Goal: Check status: Check status

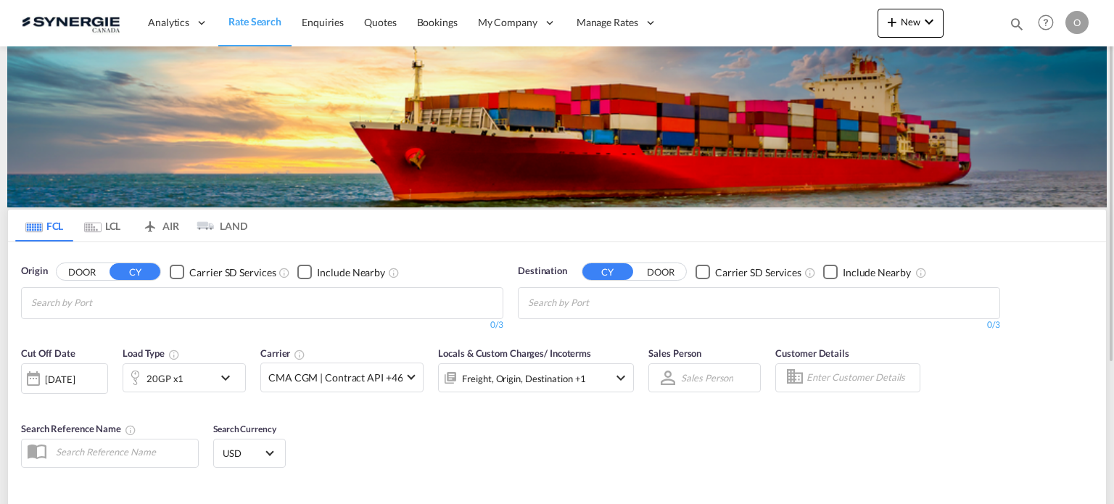
click at [1020, 27] on md-icon "icon-magnify" at bounding box center [1016, 24] width 16 height 16
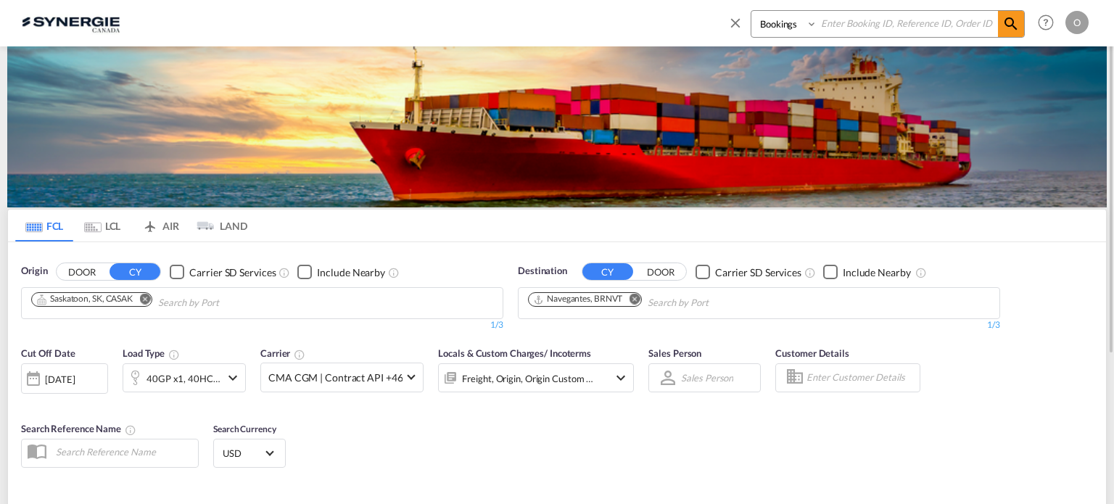
click at [775, 31] on select "Bookings Quotes Enquiries" at bounding box center [785, 24] width 69 height 26
select select "Quotes"
click at [751, 11] on select "Bookings Quotes Enquiries" at bounding box center [785, 24] width 69 height 26
click at [861, 38] on div "Bookings Quotes Enquiries" at bounding box center [875, 27] width 297 height 35
click at [866, 29] on input at bounding box center [907, 23] width 181 height 25
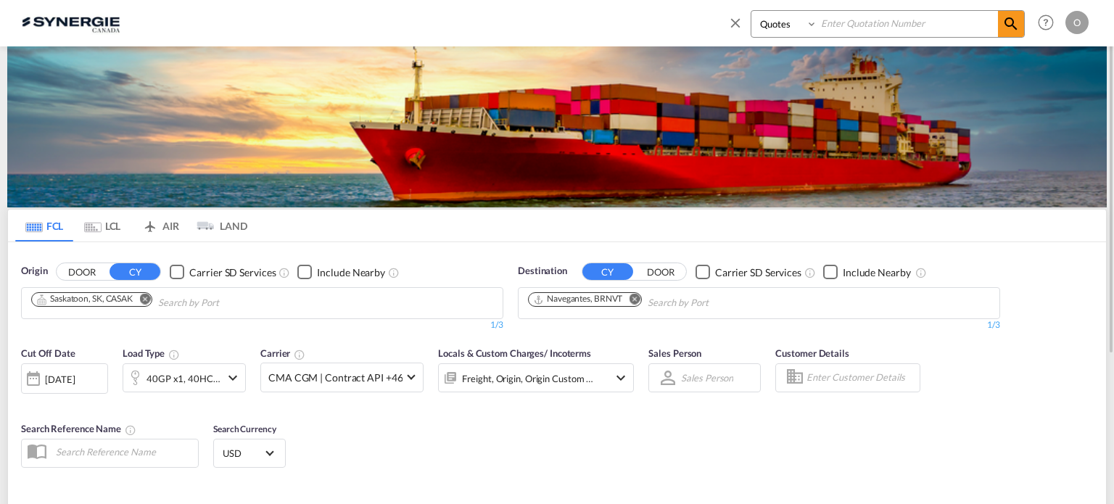
paste input "SYC000010472"
type input "SYC000010472"
click at [1003, 30] on md-icon "icon-magnify" at bounding box center [1010, 23] width 17 height 17
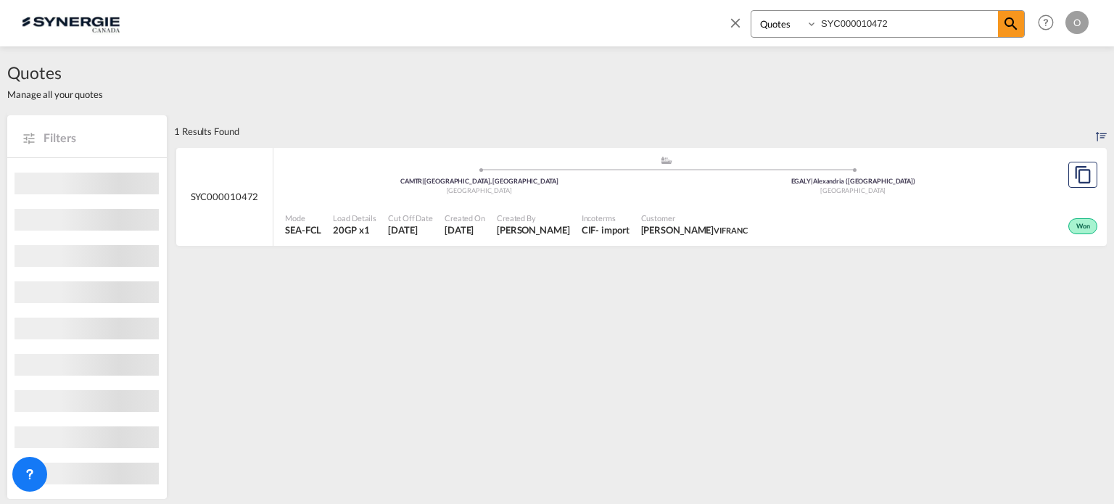
click at [481, 223] on span "[DATE]" at bounding box center [464, 229] width 41 height 13
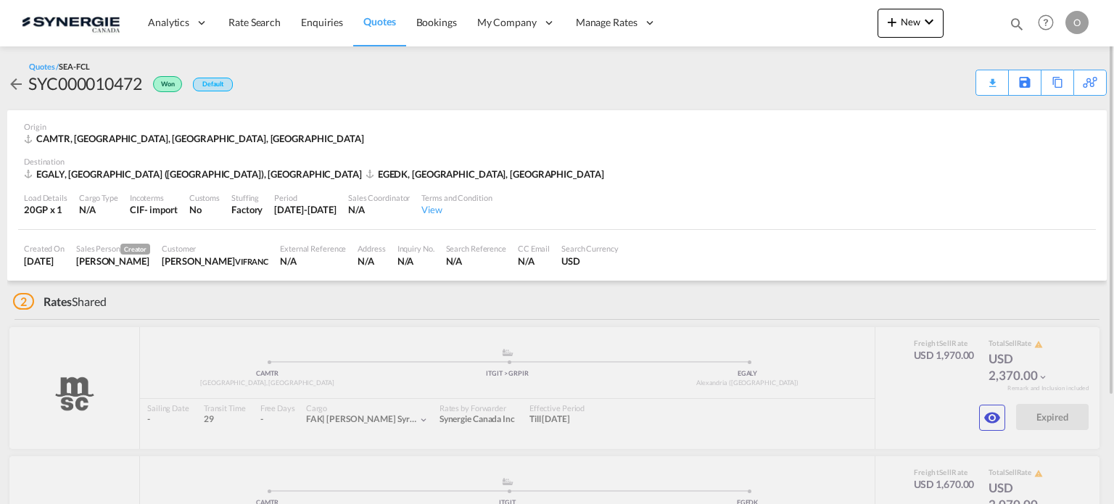
click at [1008, 23] on md-icon "icon-magnify" at bounding box center [1016, 24] width 16 height 16
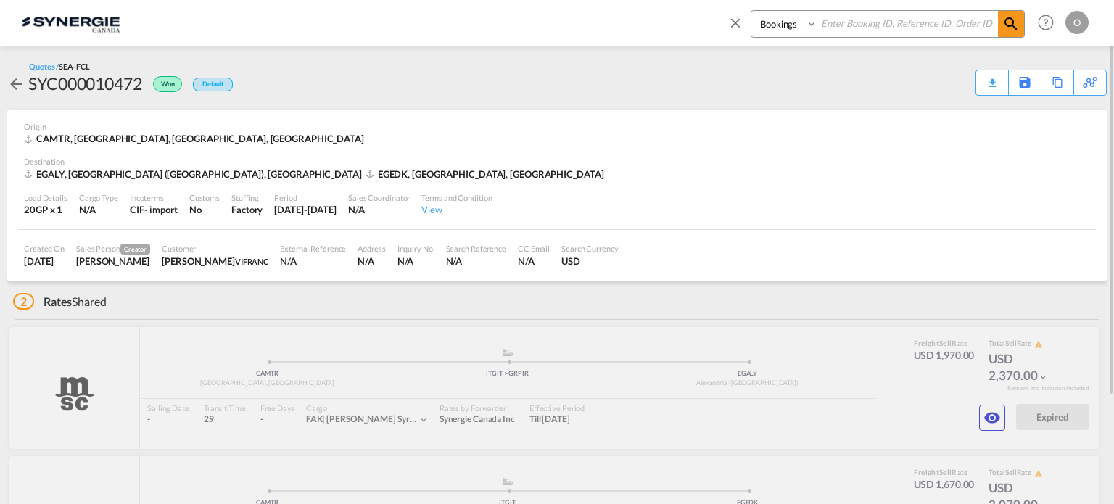
click at [790, 22] on select "Bookings Quotes Enquiries" at bounding box center [785, 24] width 69 height 26
select select "Quotes"
click at [751, 11] on select "Bookings Quotes Enquiries" at bounding box center [785, 24] width 69 height 26
click at [845, 29] on input at bounding box center [907, 23] width 181 height 25
paste input "SYC000015426"
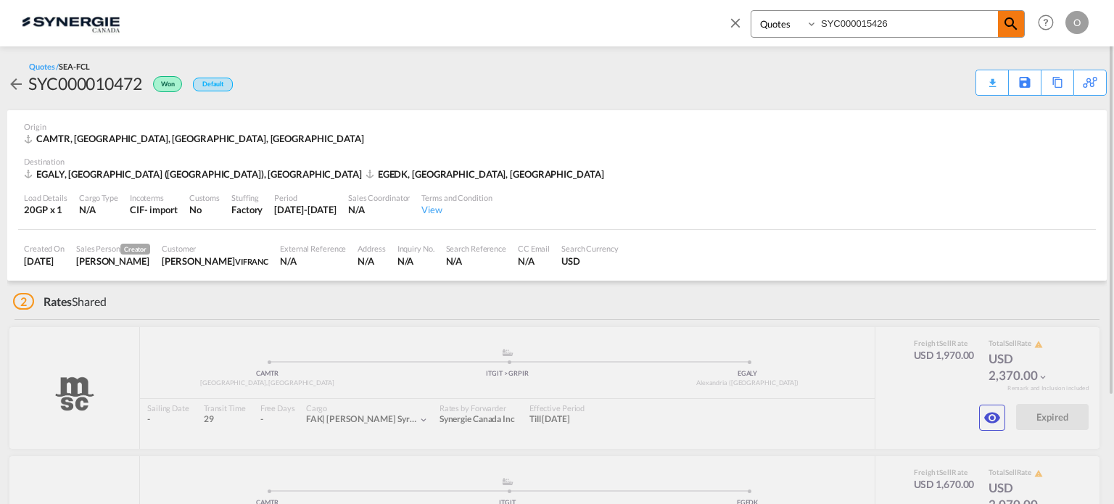
type input "SYC000015426"
click at [1007, 25] on md-icon "icon-magnify" at bounding box center [1010, 23] width 17 height 17
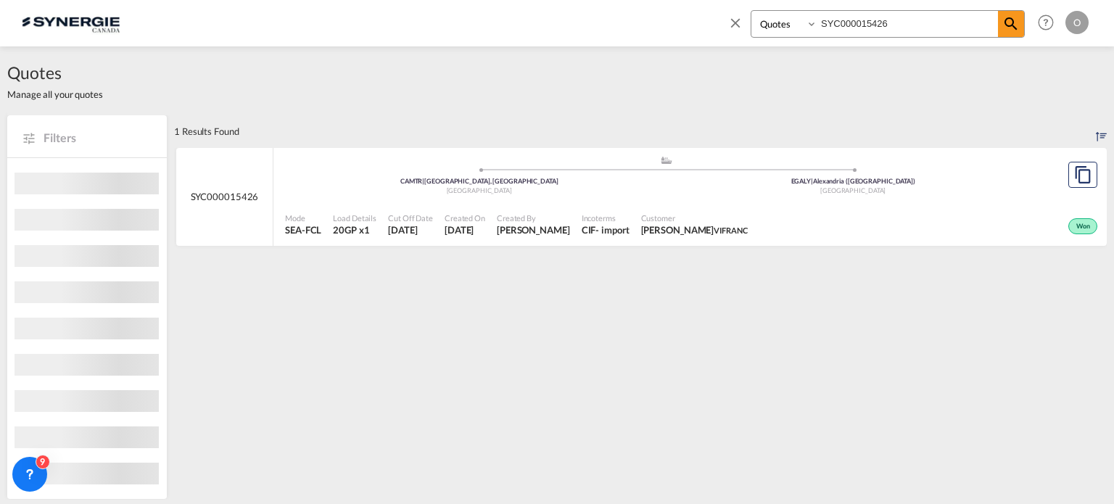
click at [485, 228] on span "10 Oct 2025" at bounding box center [464, 229] width 41 height 13
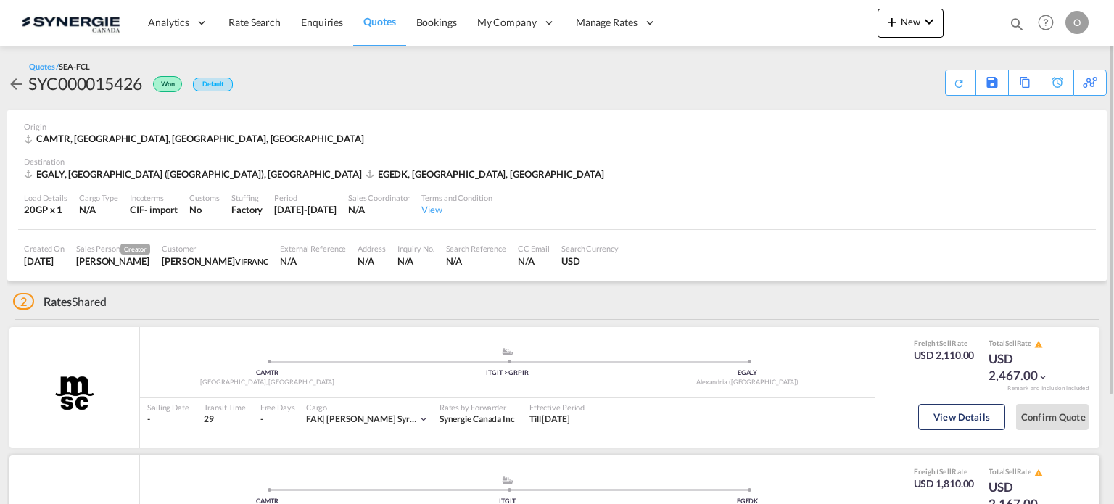
scroll to position [136, 0]
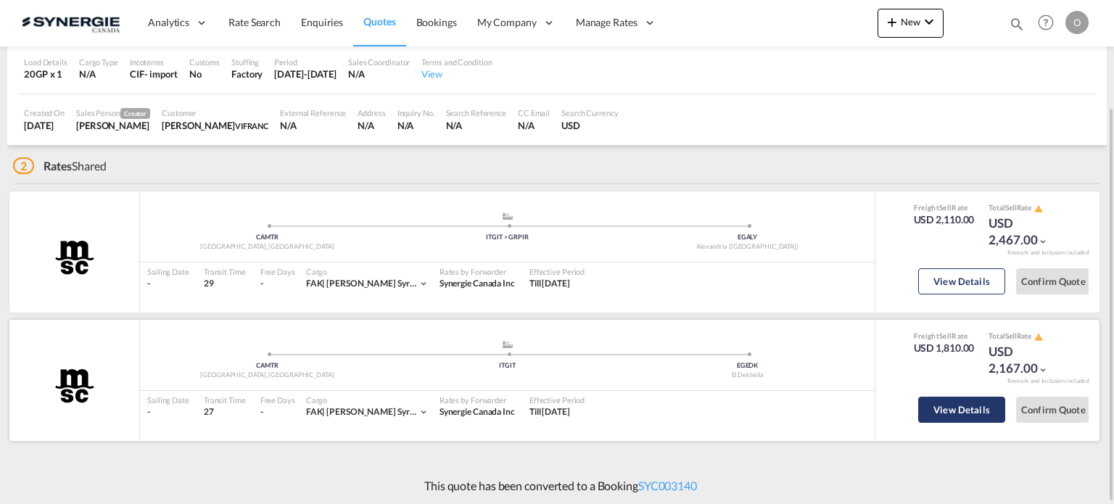
click at [957, 408] on button "View Details" at bounding box center [961, 410] width 87 height 26
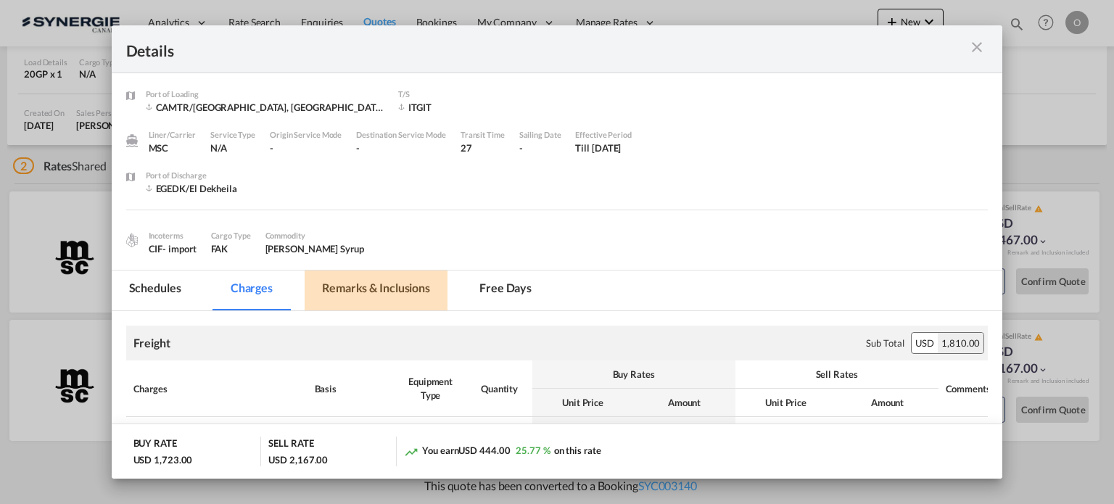
click at [376, 286] on md-tab-item "Remarks & Inclusions" at bounding box center [375, 290] width 143 height 40
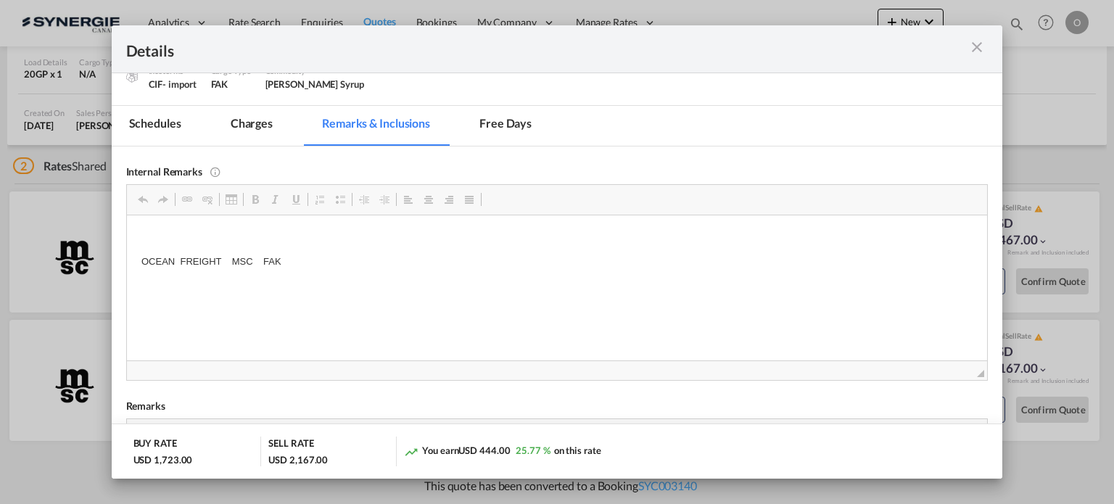
scroll to position [217, 0]
